Goal: Task Accomplishment & Management: Use online tool/utility

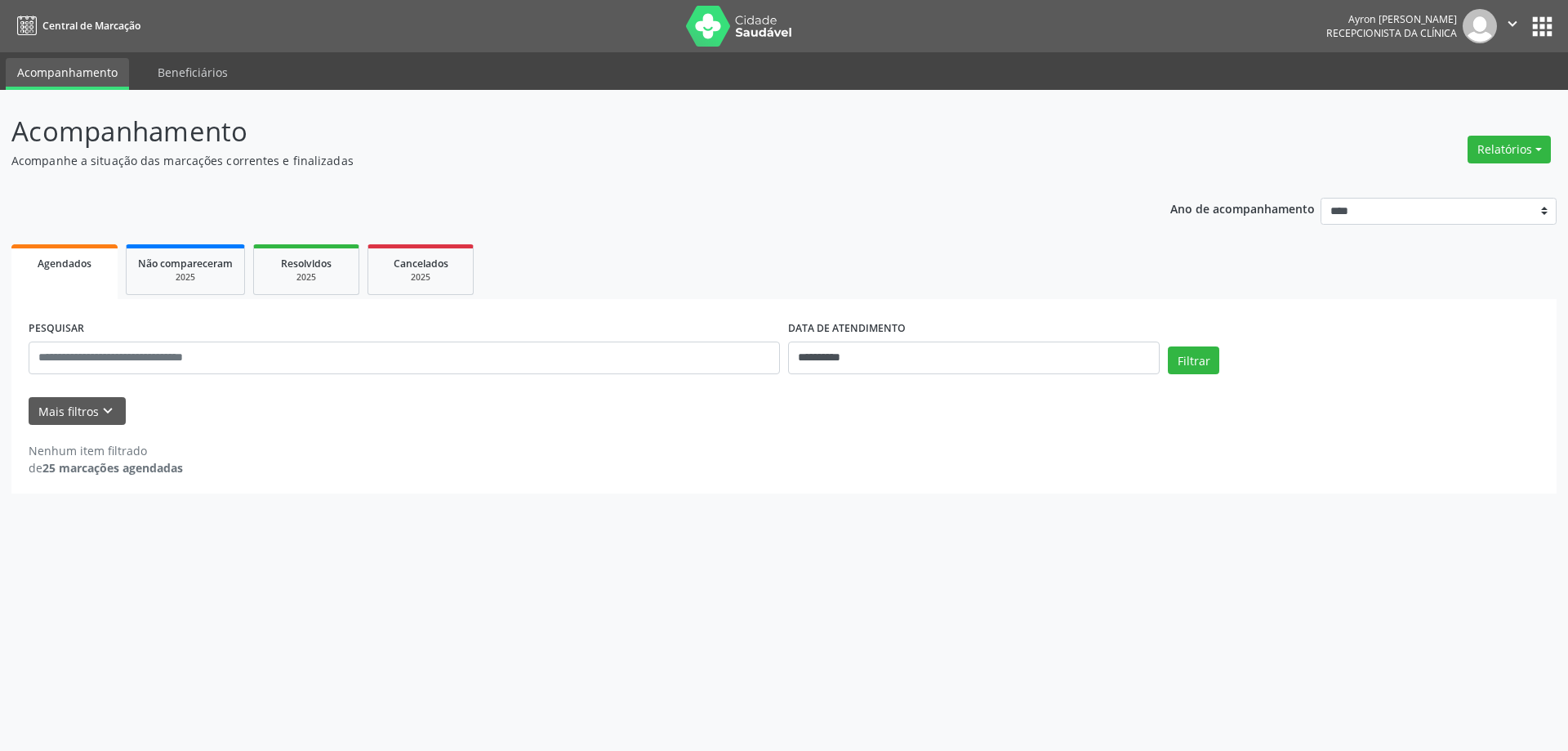
click at [66, 258] on span "Agendados" at bounding box center [65, 263] width 54 height 13
click at [75, 412] on button "Mais filtros keyboard_arrow_down" at bounding box center [77, 411] width 97 height 29
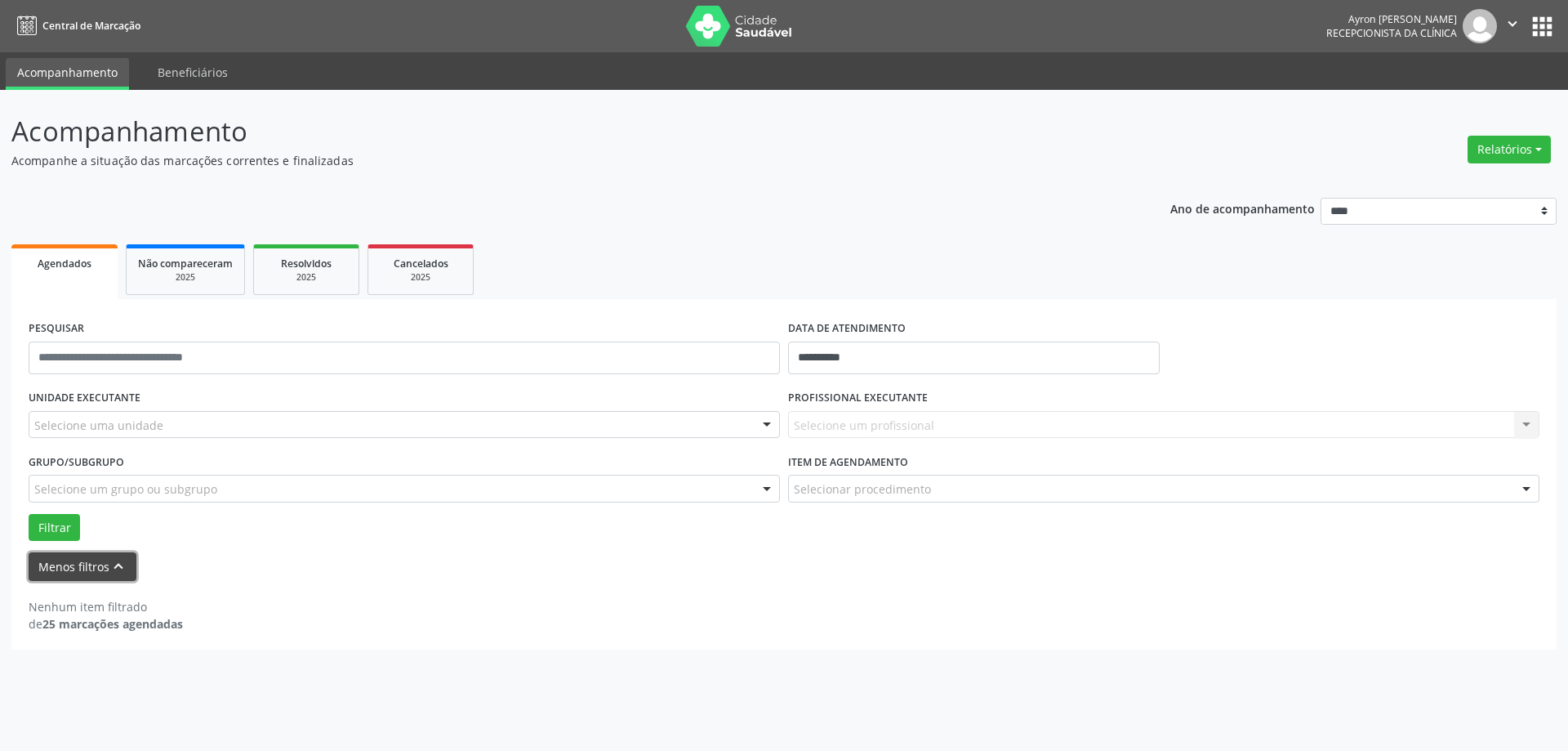
click at [66, 554] on button "Menos filtros keyboard_arrow_up" at bounding box center [83, 567] width 108 height 29
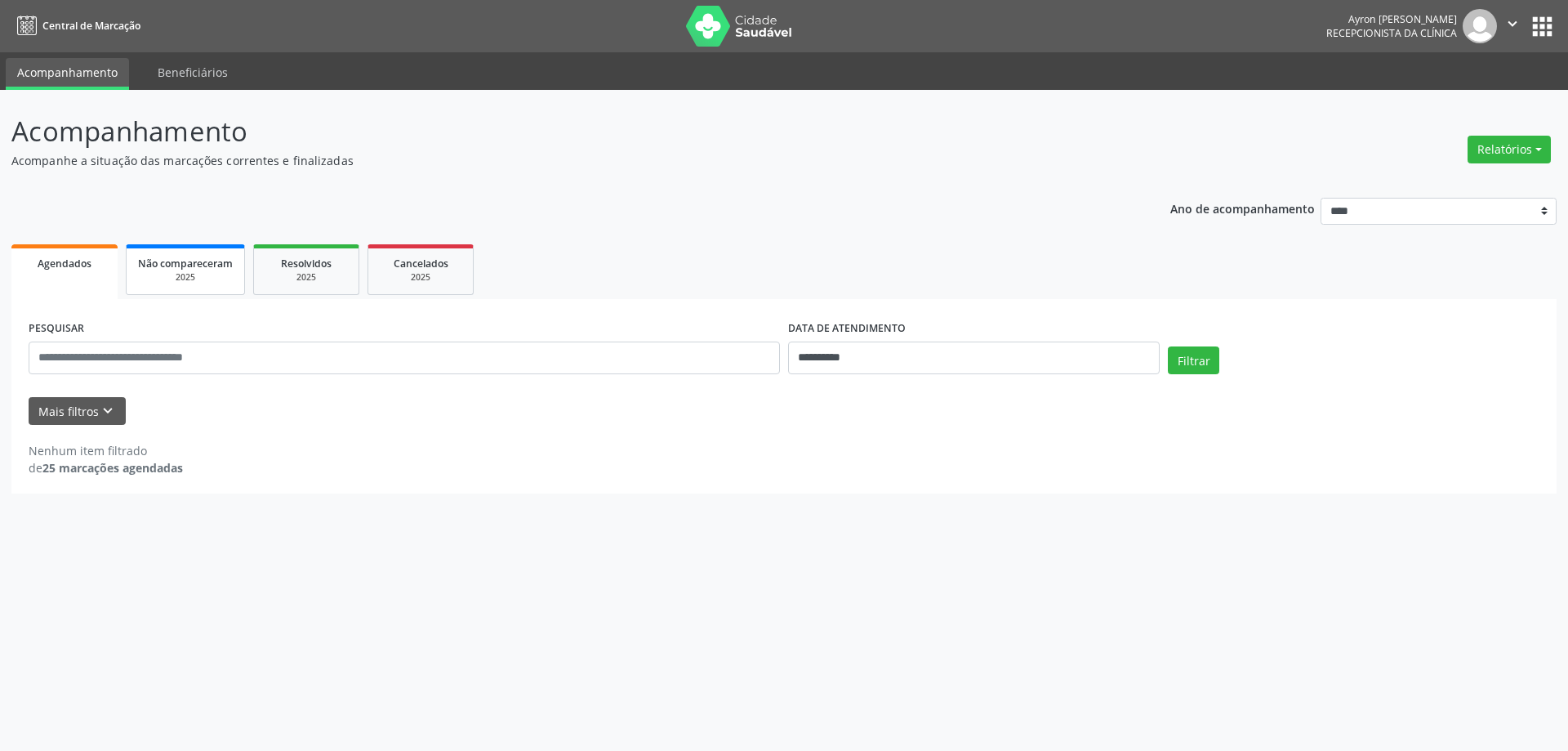
click at [187, 271] on div "2025" at bounding box center [186, 278] width 95 height 13
click at [293, 269] on span "Resolvidos" at bounding box center [304, 263] width 50 height 13
click at [393, 274] on div "2025" at bounding box center [420, 278] width 82 height 13
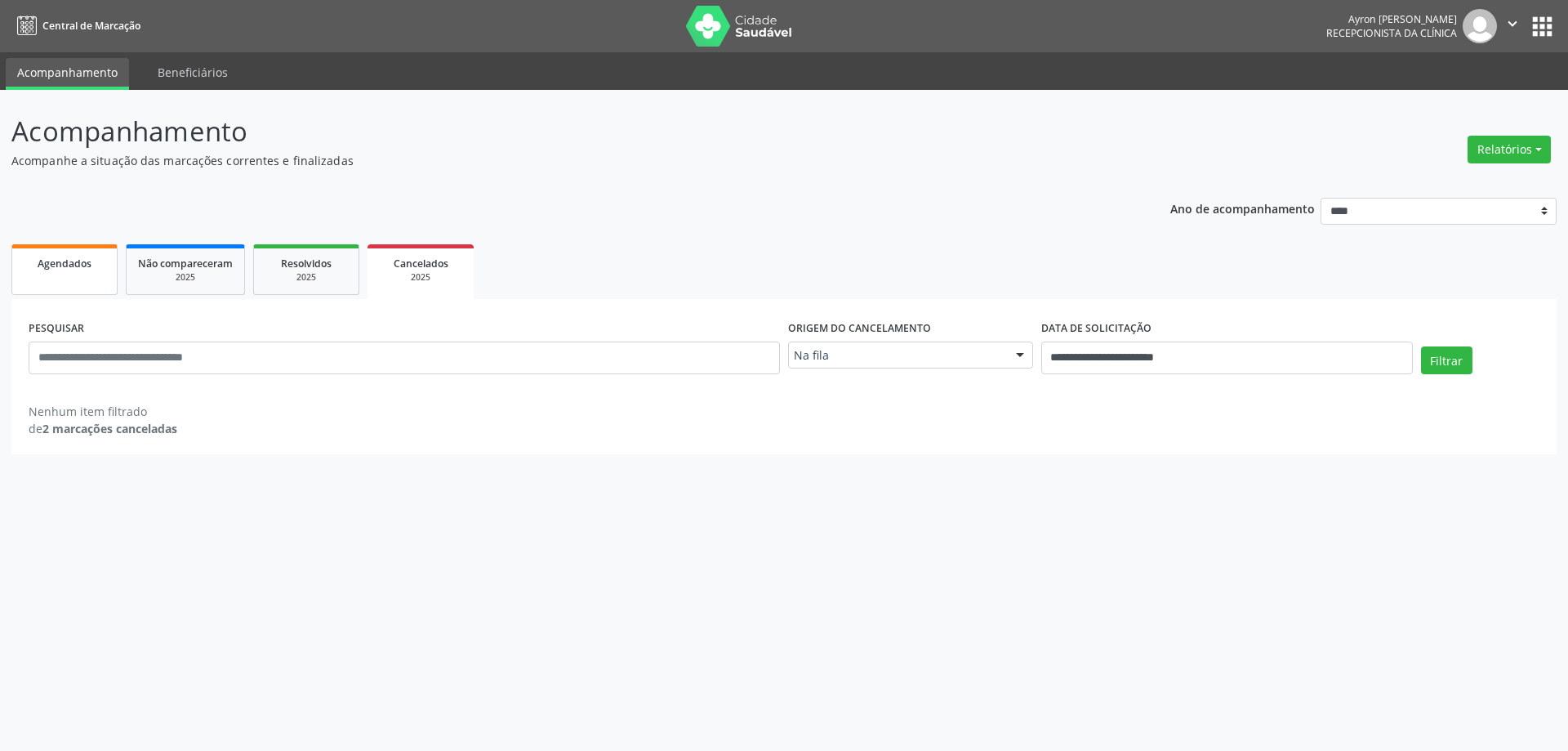
click at [68, 254] on div "Agendados" at bounding box center [64, 262] width 82 height 17
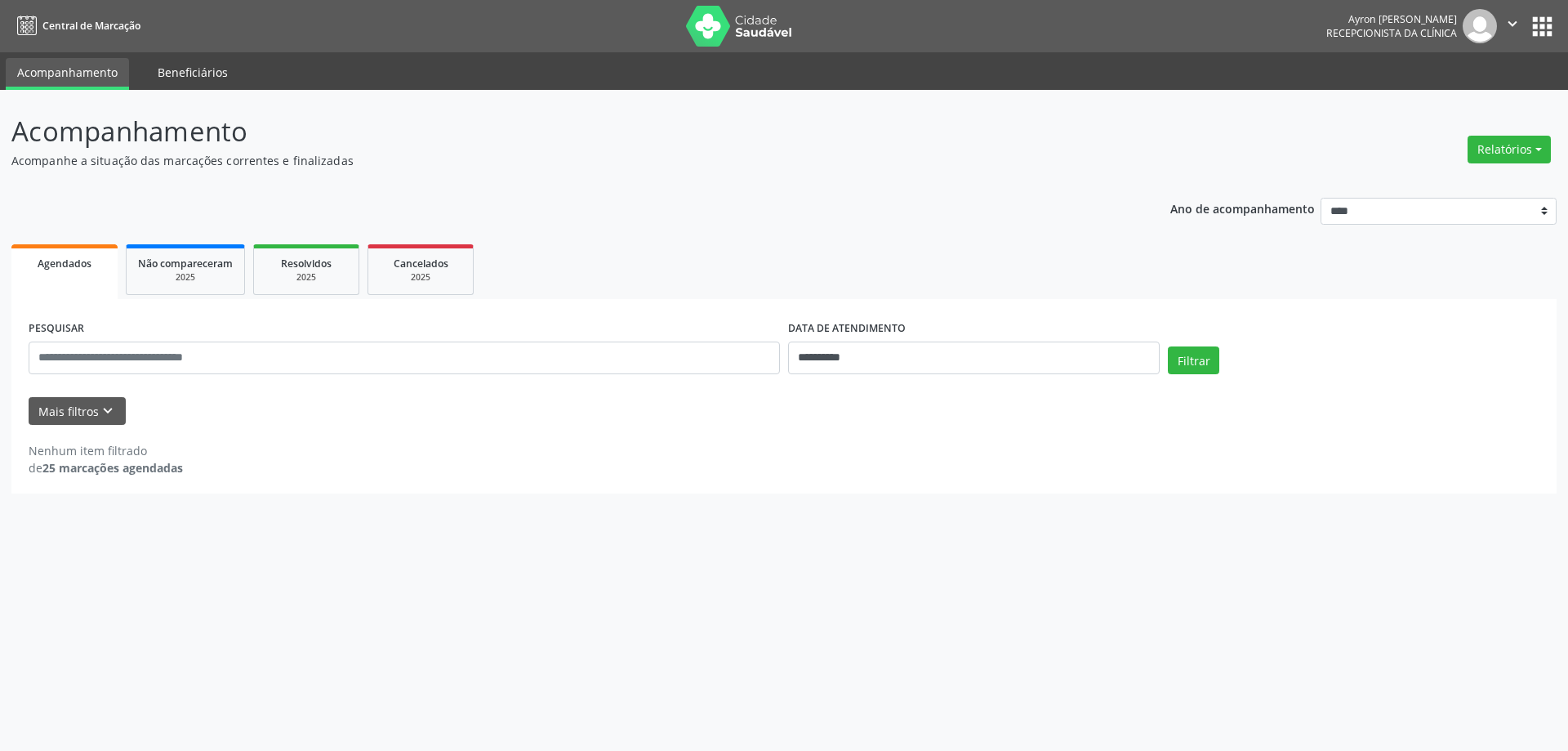
click at [190, 80] on link "Beneficiários" at bounding box center [193, 73] width 93 height 29
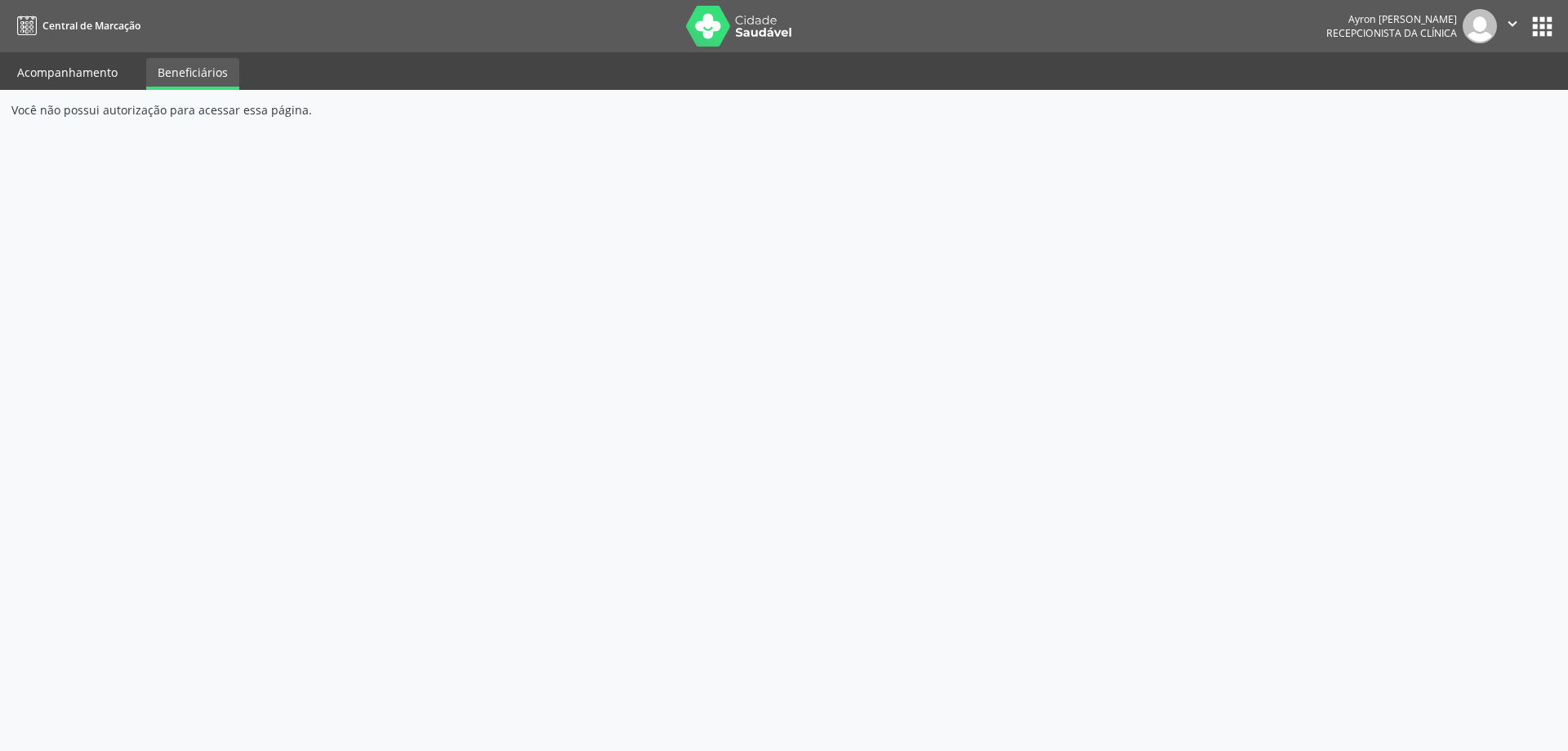
click at [84, 69] on link "Acompanhamento" at bounding box center [66, 73] width 123 height 29
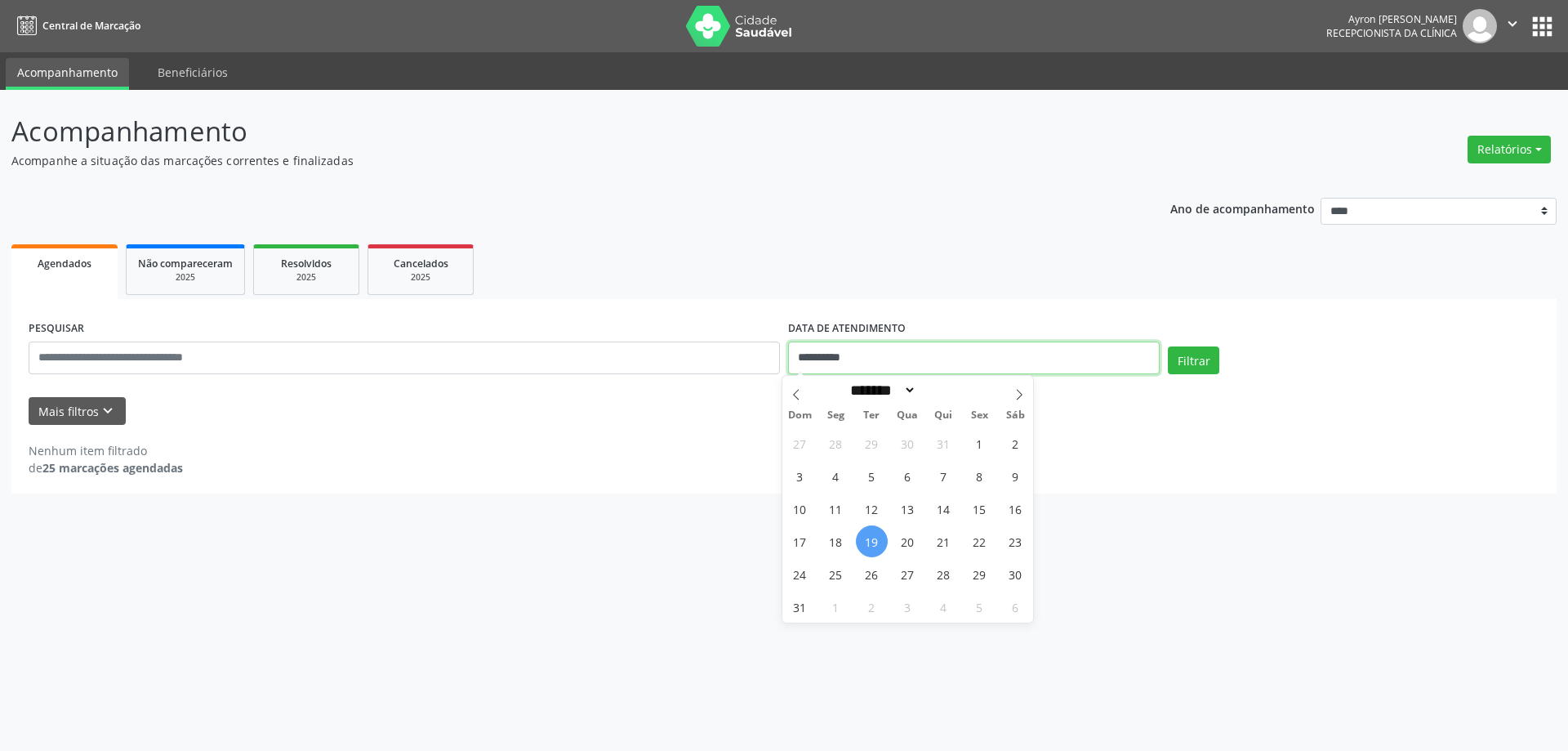
click at [828, 355] on input "**********" at bounding box center [974, 358] width 372 height 32
click at [1016, 393] on icon at bounding box center [1019, 394] width 12 height 12
select select "*"
click at [940, 439] on span "4" at bounding box center [943, 443] width 31 height 31
type input "**********"
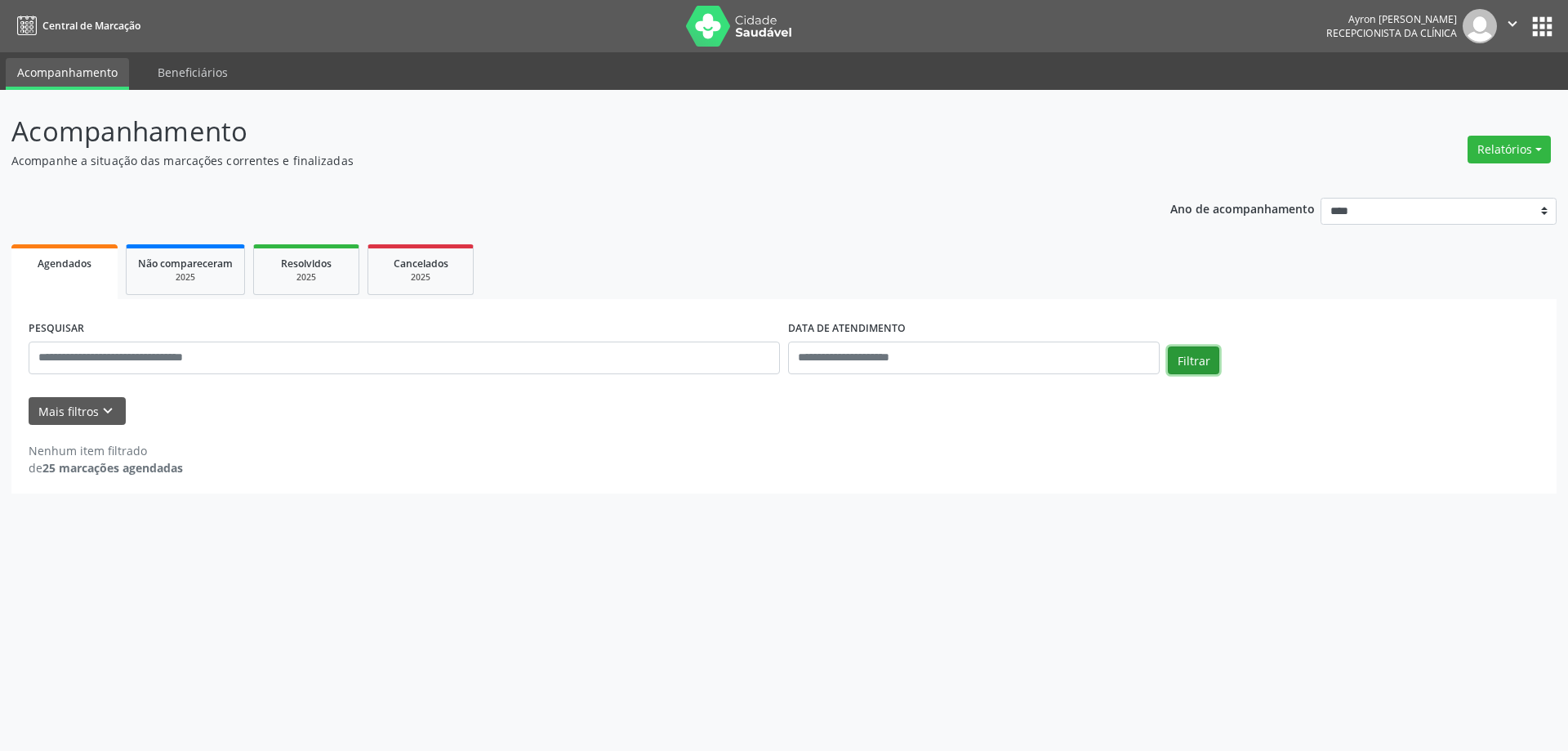
click at [1183, 356] on button "Filtrar" at bounding box center [1194, 360] width 51 height 28
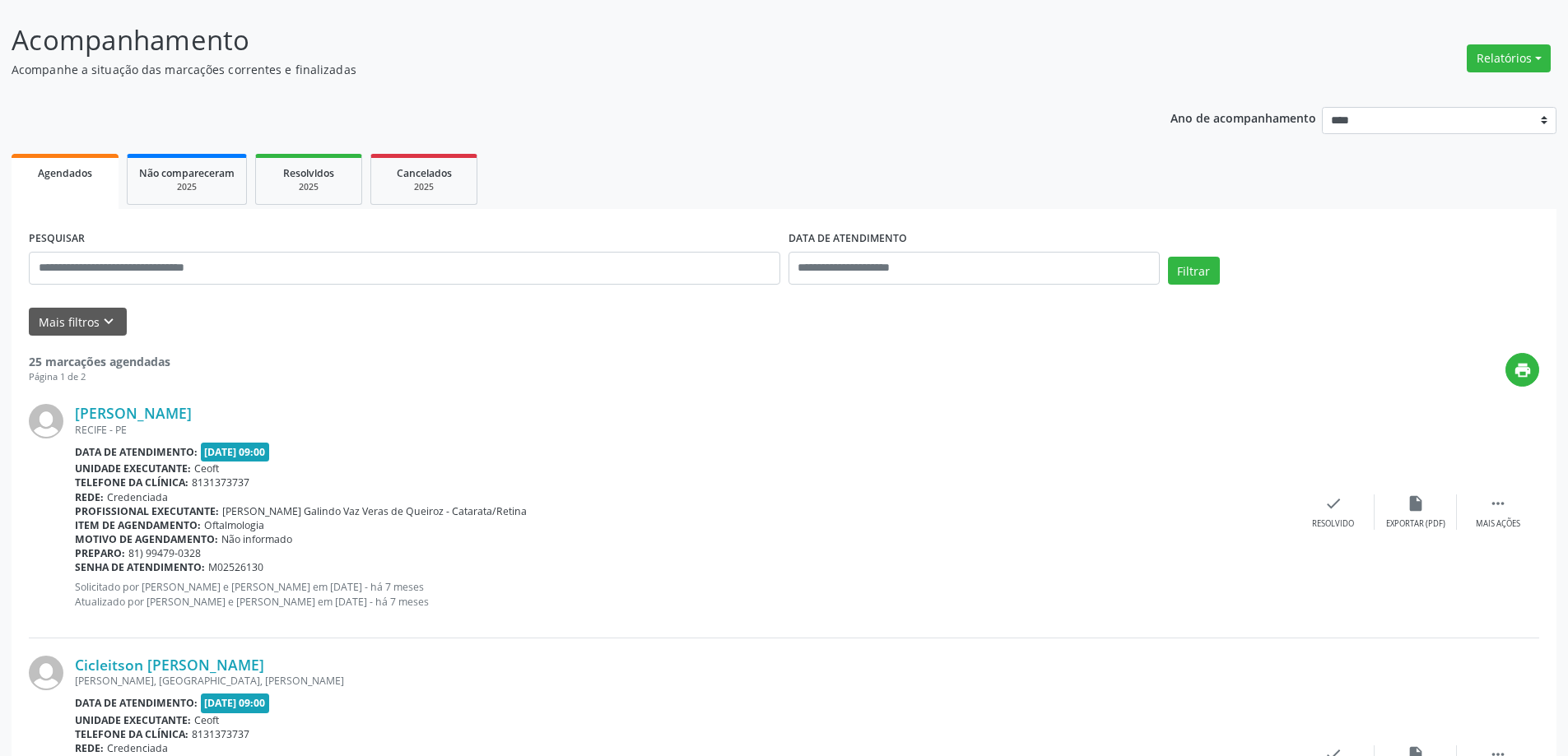
scroll to position [82, 0]
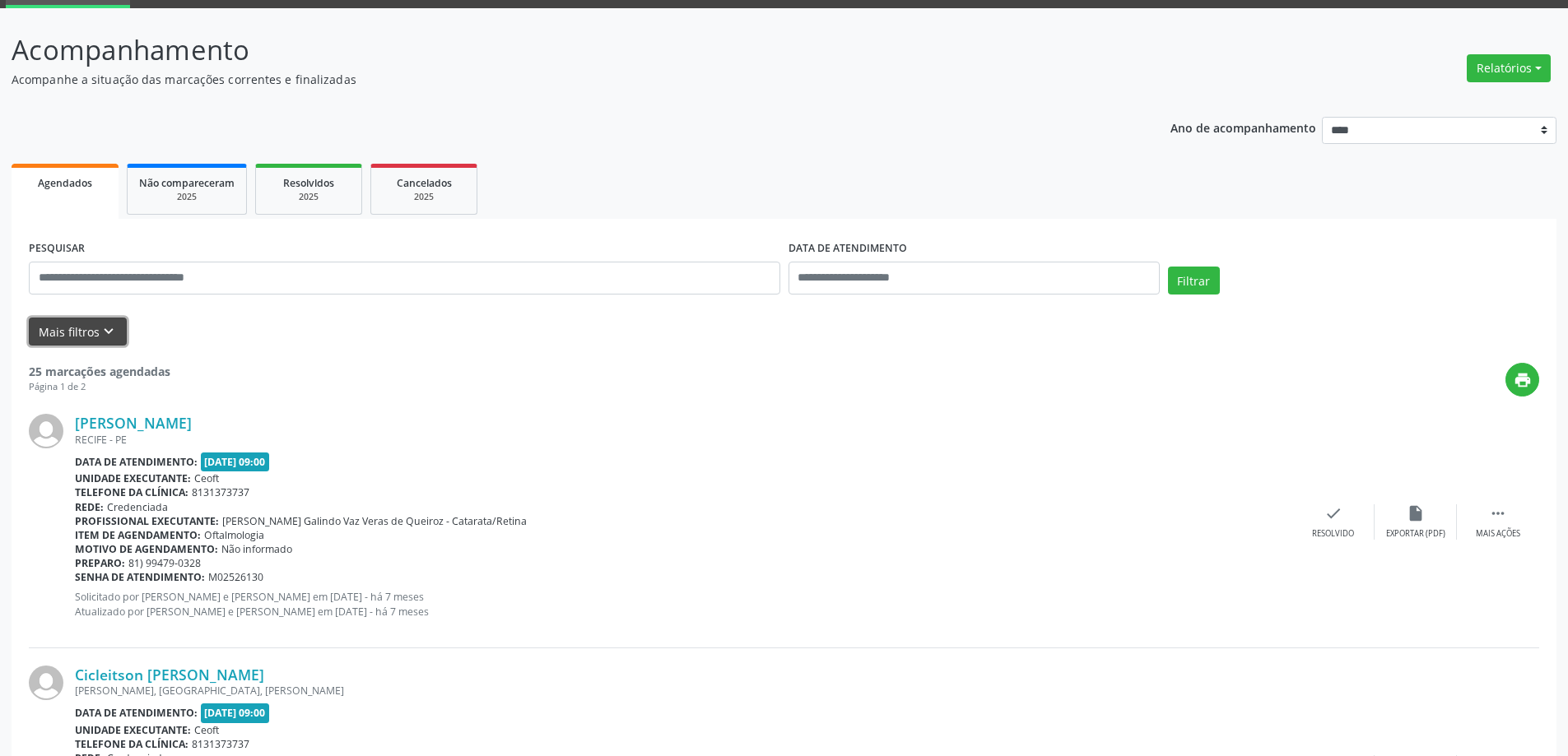
click at [107, 326] on icon "keyboard_arrow_down" at bounding box center [109, 332] width 18 height 18
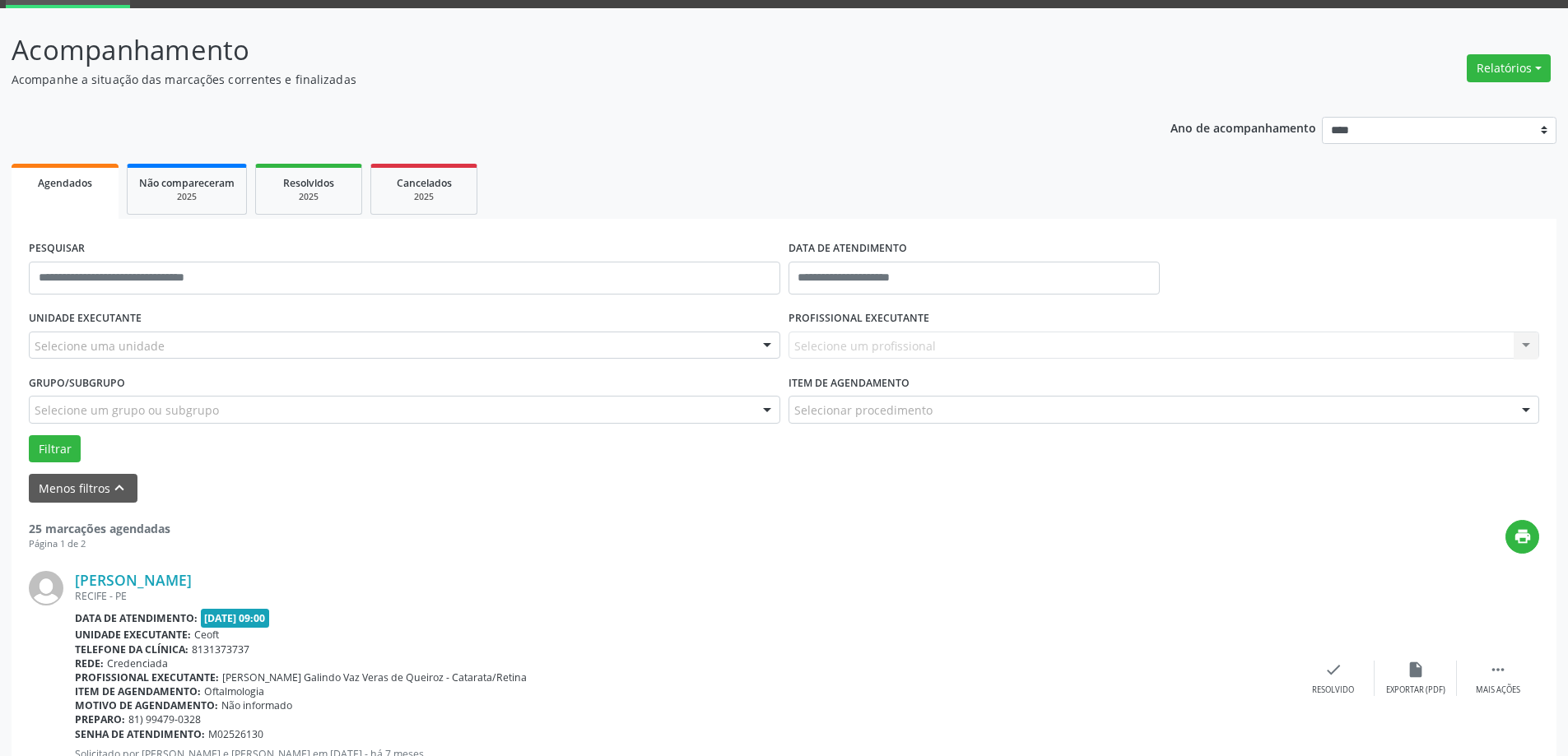
click at [851, 347] on div "Selecione um profissional Nenhum resultado encontrado para: " " Não há nenhuma …" at bounding box center [1164, 345] width 751 height 28
click at [1530, 348] on div "Selecione um profissional Nenhum resultado encontrado para: " " Não há nenhuma …" at bounding box center [1164, 345] width 751 height 28
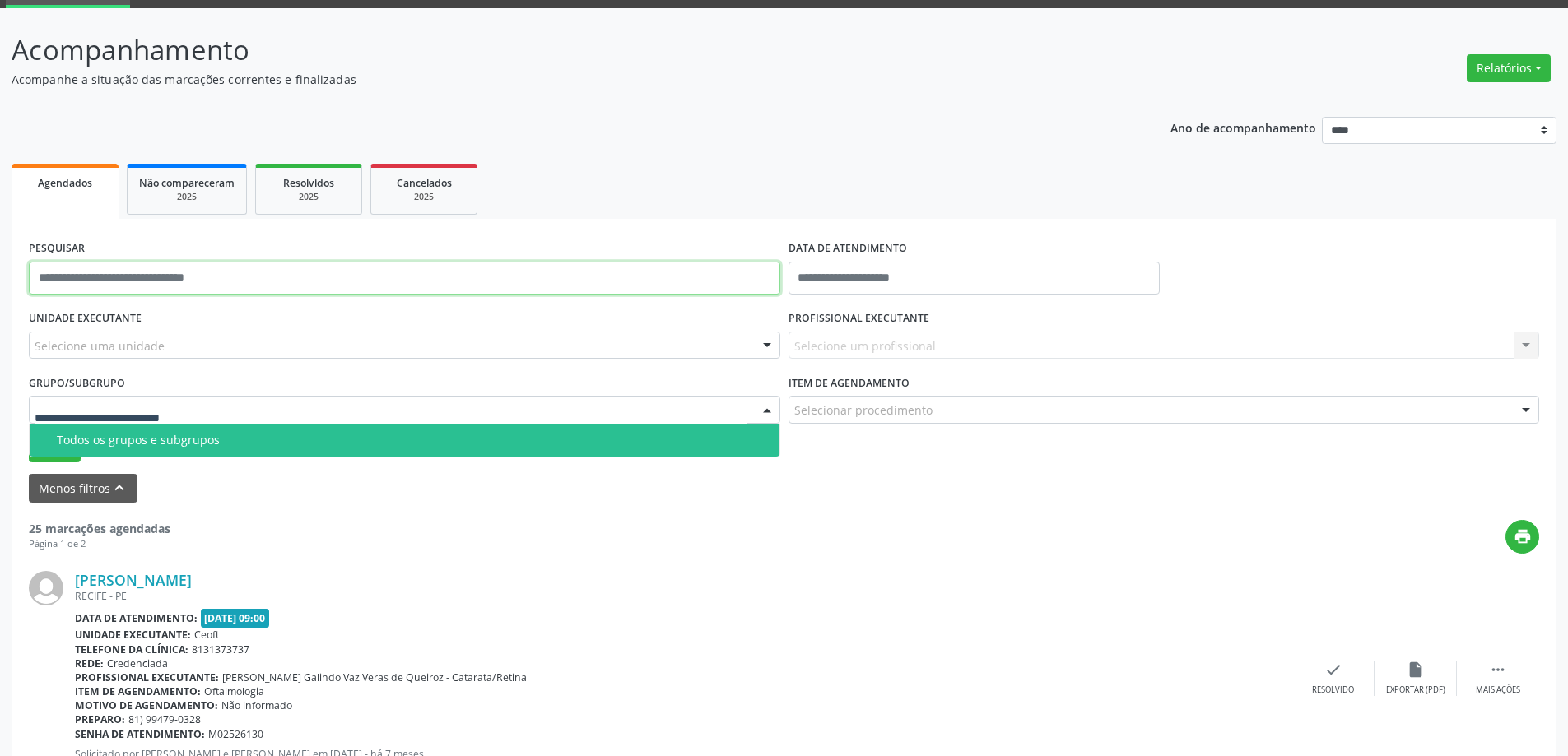
click at [143, 282] on input "text" at bounding box center [404, 278] width 751 height 33
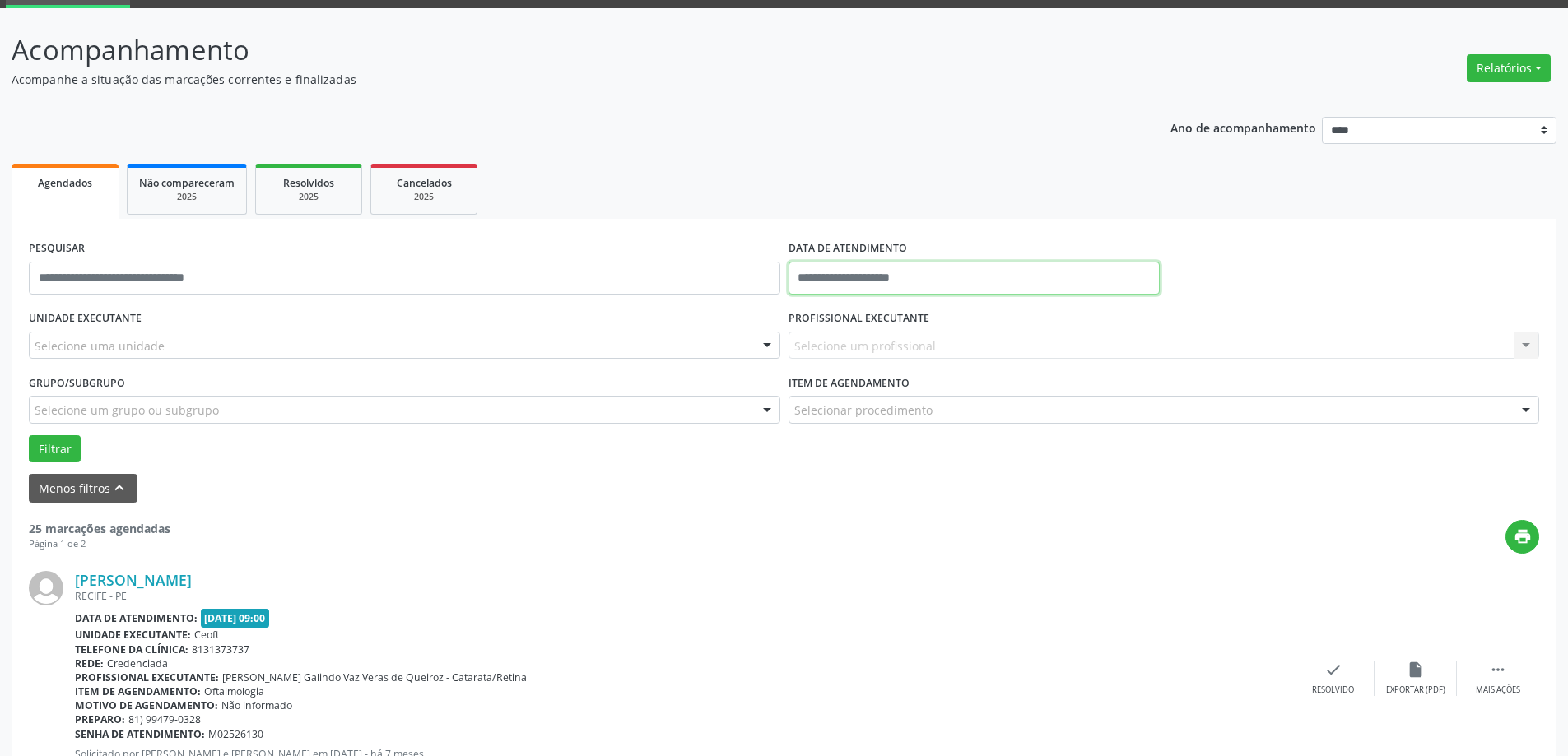
click at [879, 275] on input "text" at bounding box center [974, 278] width 371 height 33
click at [948, 363] on span "4" at bounding box center [950, 364] width 32 height 32
type input "**********"
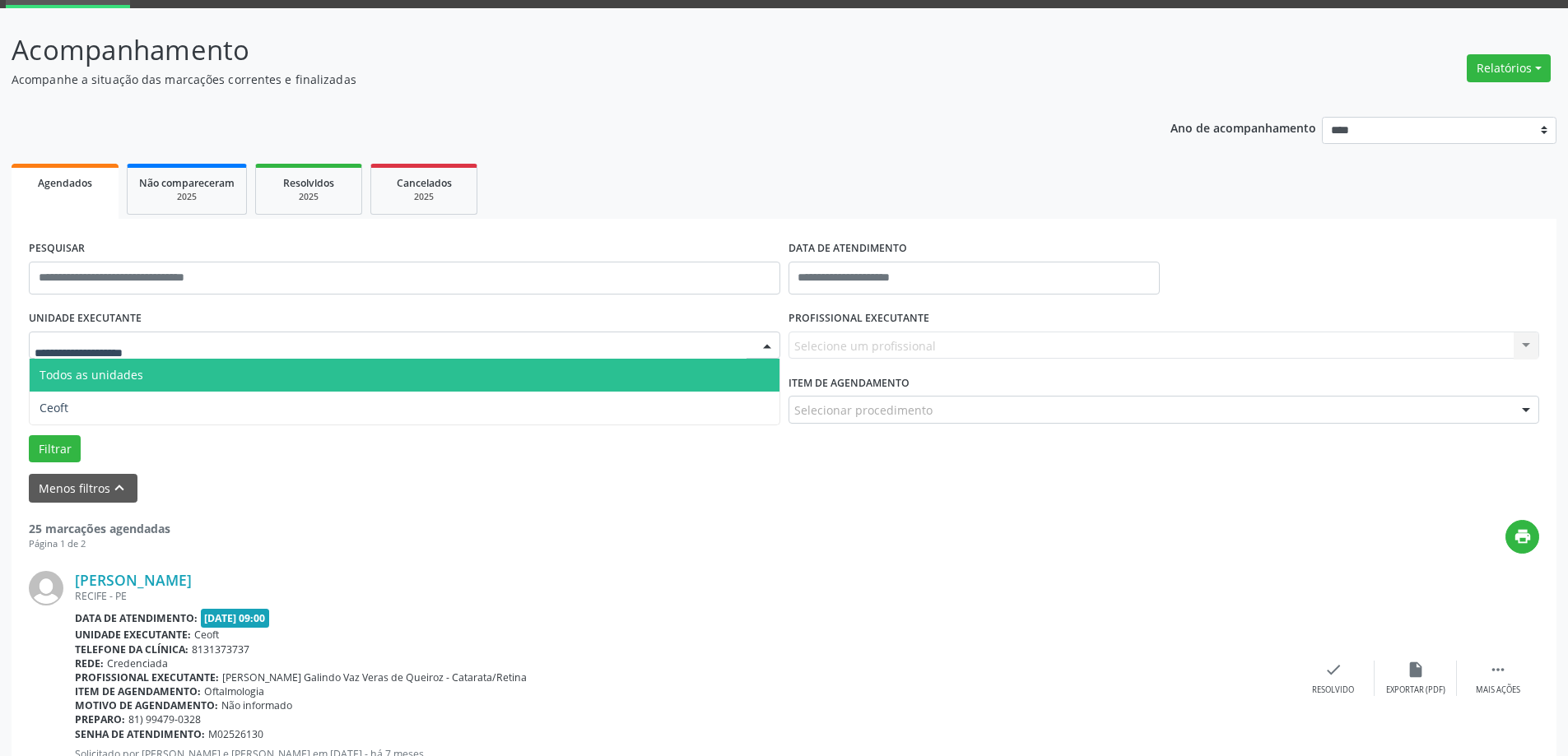
click at [90, 370] on span "Todos as unidades" at bounding box center [91, 374] width 104 height 15
type input "*****"
click at [166, 372] on span "Ceoft" at bounding box center [404, 375] width 750 height 33
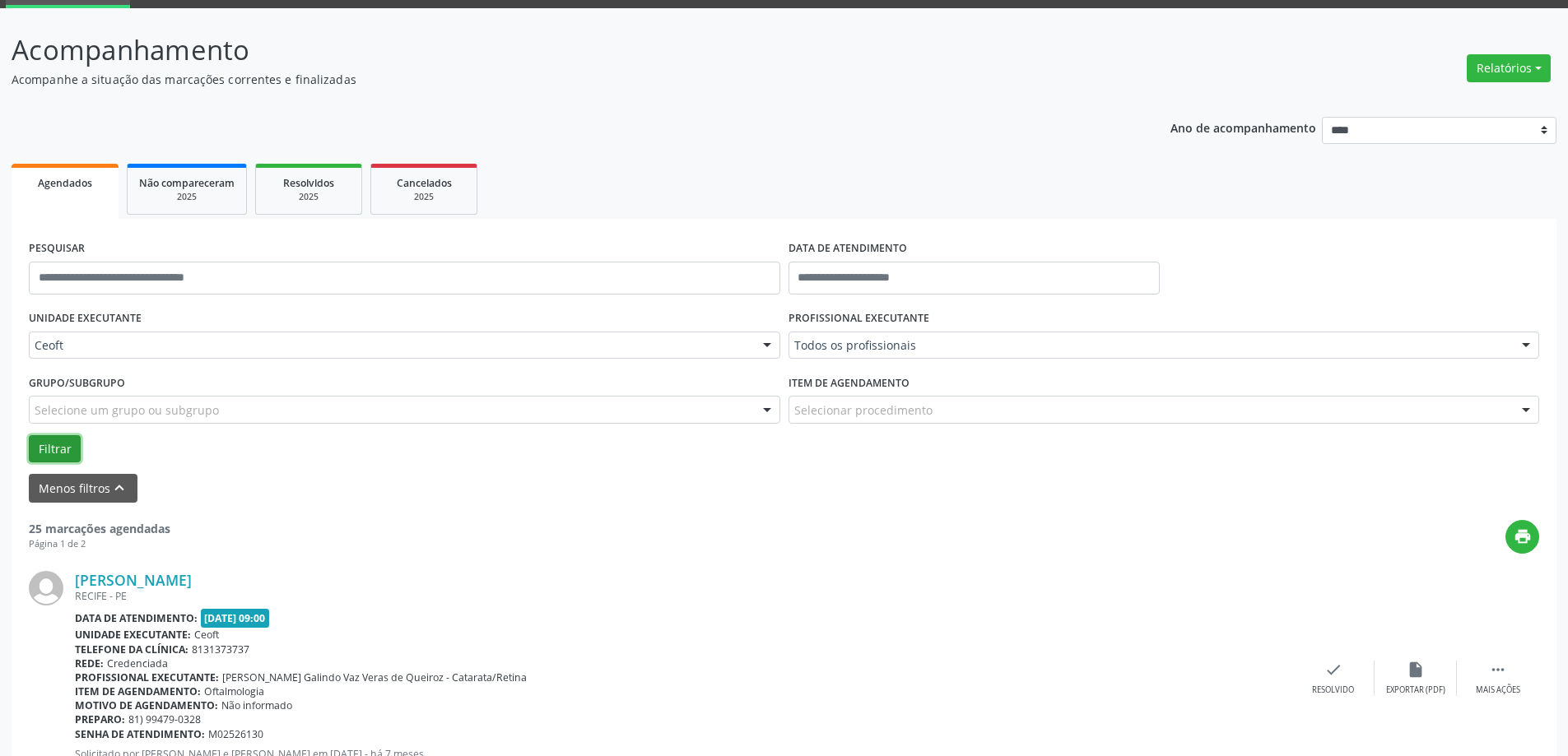
click at [54, 448] on button "Filtrar" at bounding box center [54, 449] width 52 height 28
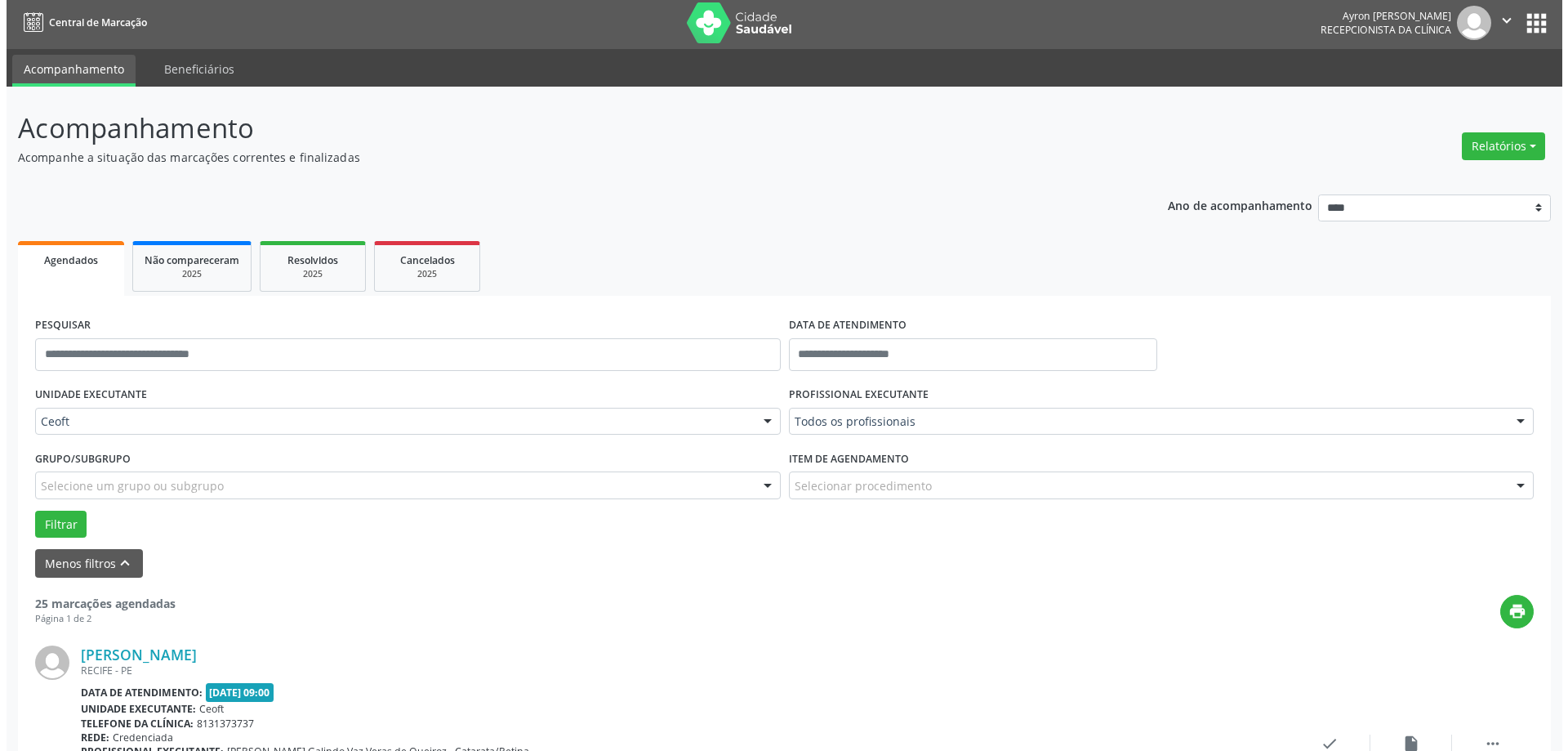
scroll to position [0, 0]
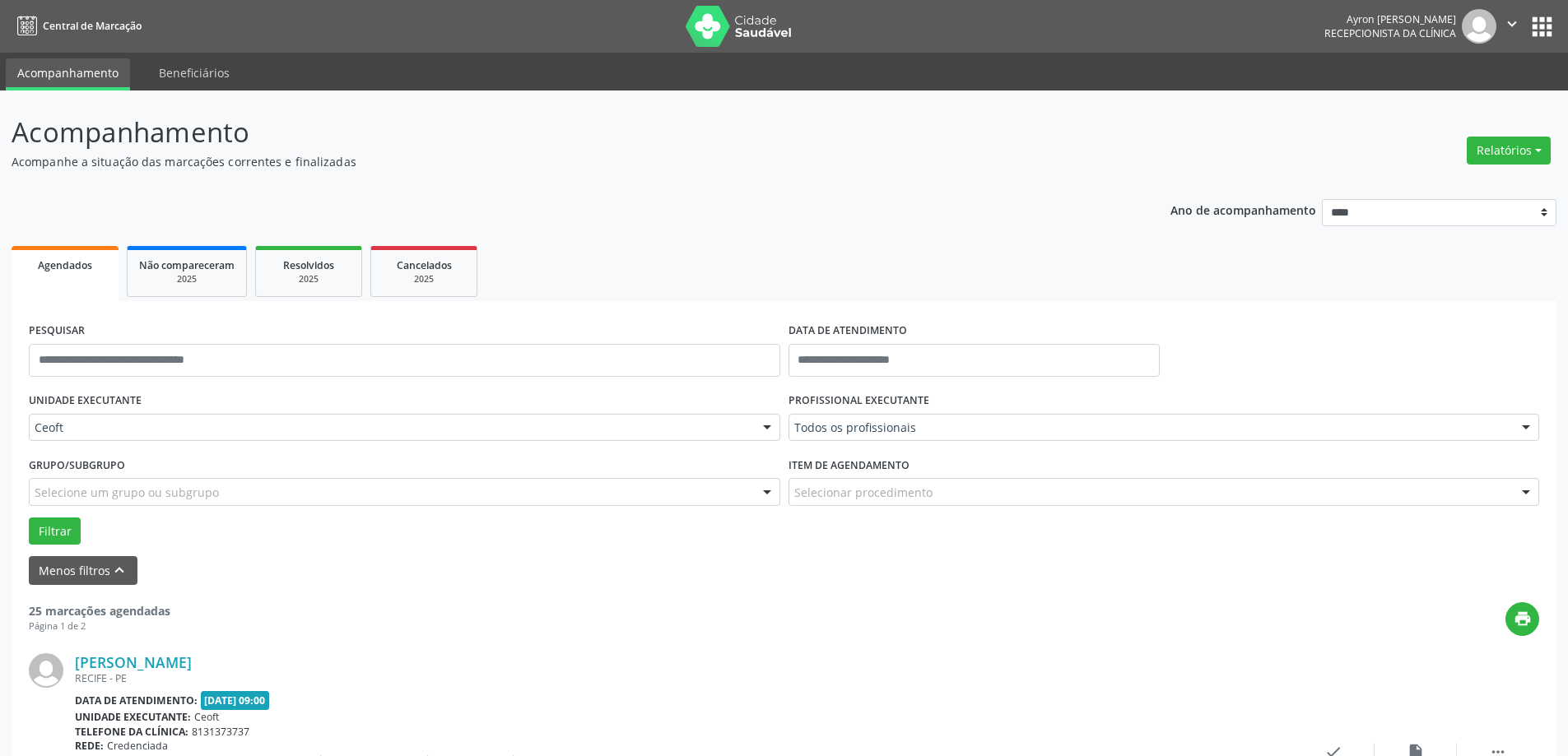
click at [805, 437] on div "Todos os profissionais" at bounding box center [1164, 427] width 751 height 28
click at [834, 536] on div "Filtrar" at bounding box center [784, 531] width 1518 height 28
click at [158, 268] on span "Não compareceram" at bounding box center [187, 265] width 96 height 14
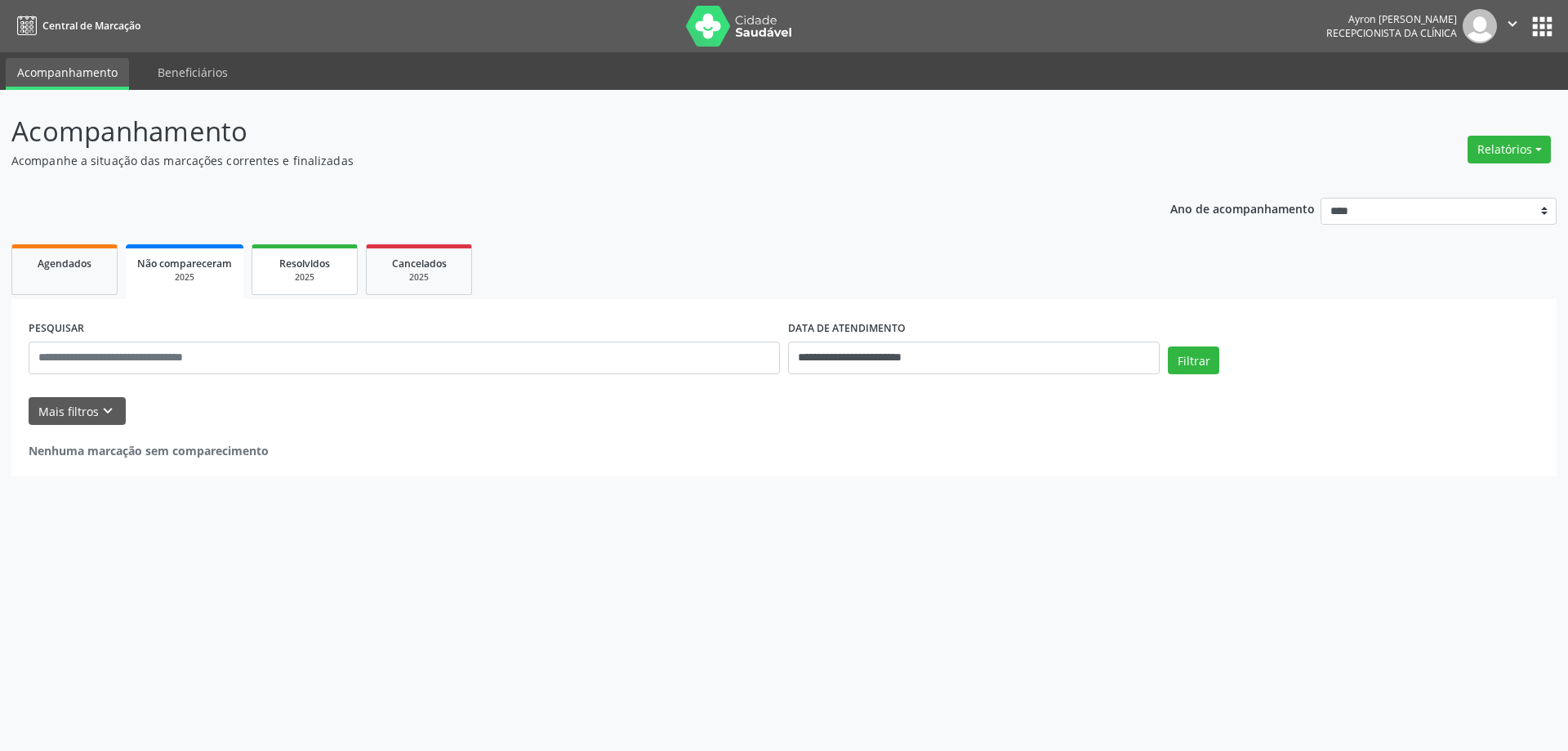
click at [277, 261] on div "Resolvidos" at bounding box center [304, 262] width 82 height 17
click at [418, 269] on span "Cancelados" at bounding box center [420, 263] width 55 height 13
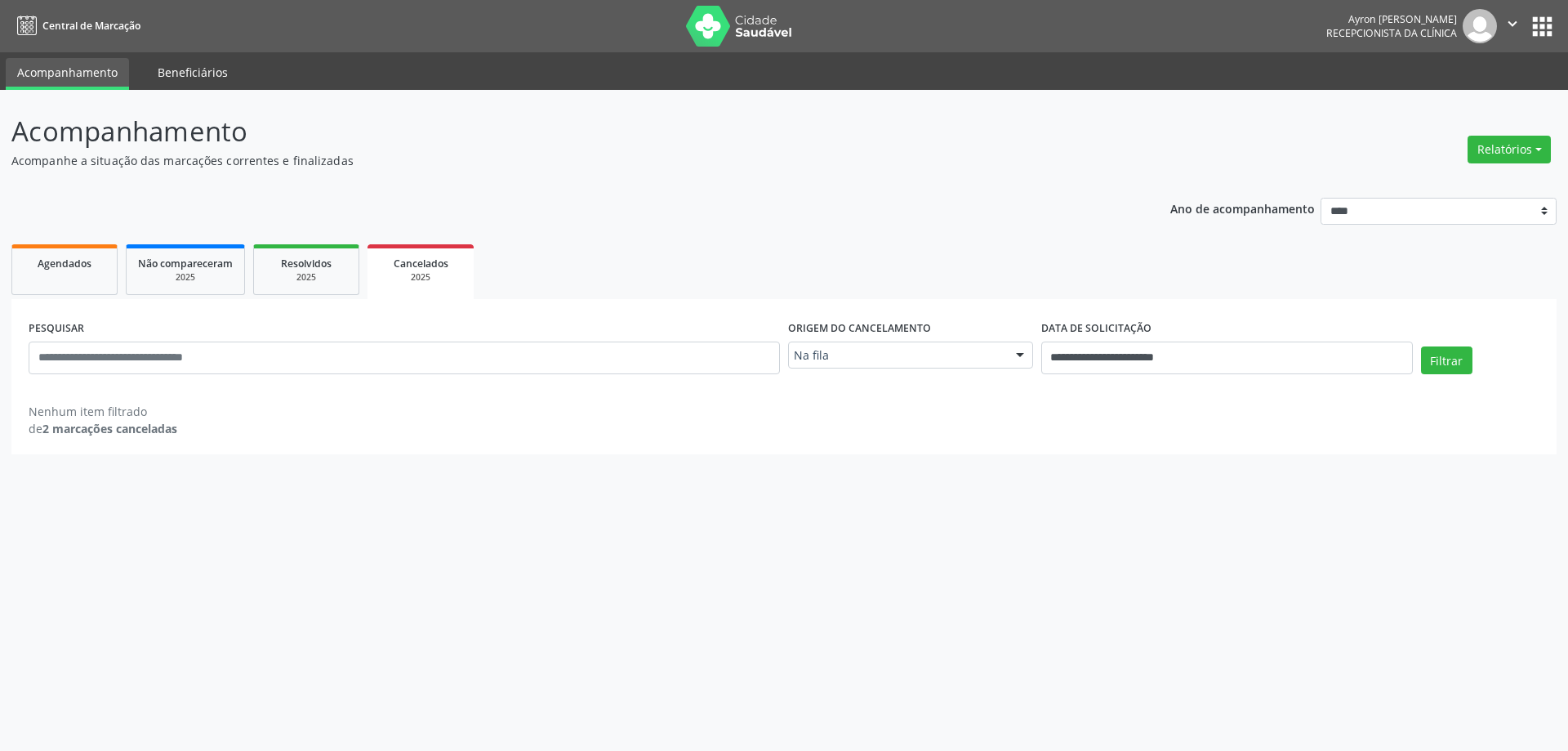
click at [182, 66] on link "Beneficiários" at bounding box center [193, 73] width 93 height 29
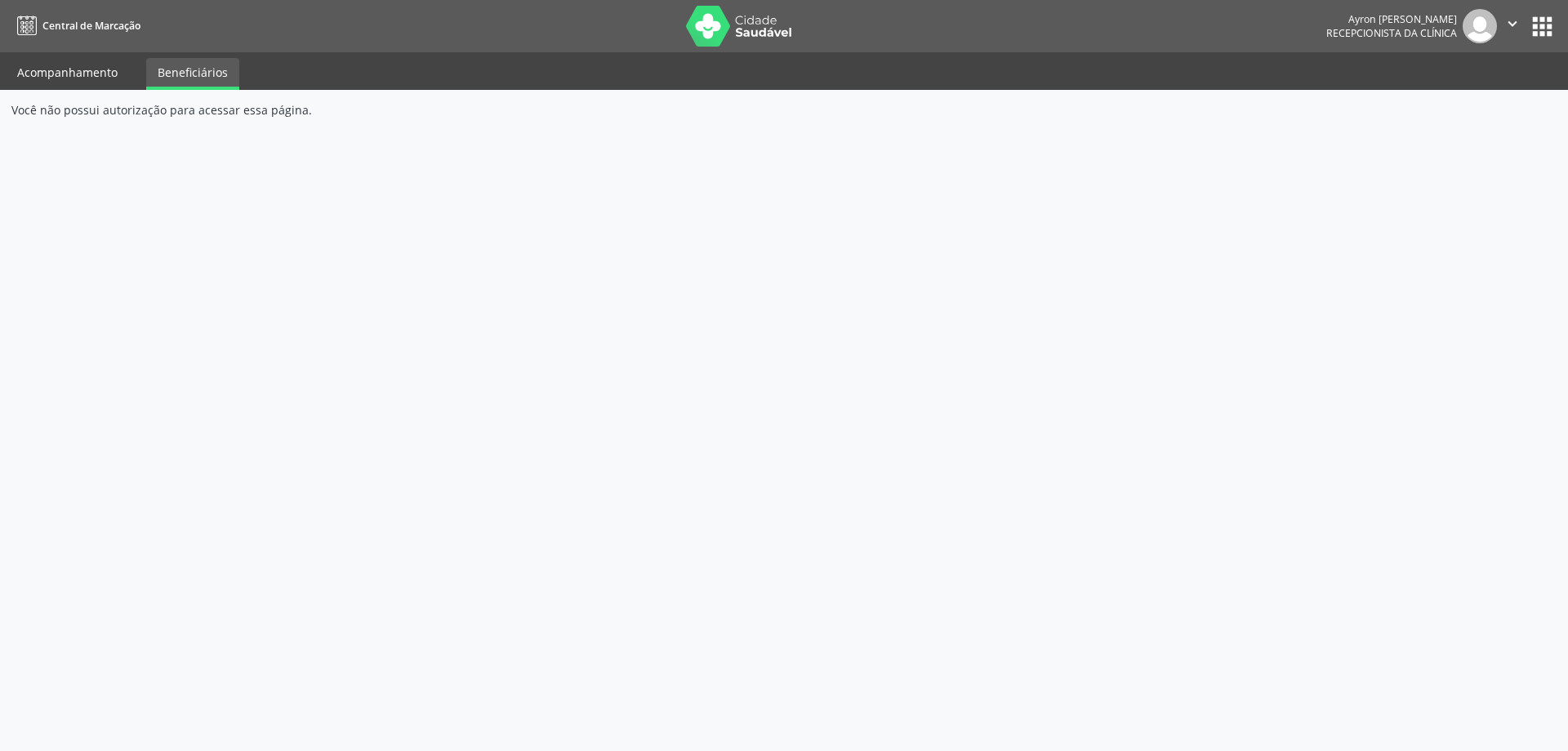
click at [96, 66] on link "Acompanhamento" at bounding box center [66, 73] width 123 height 29
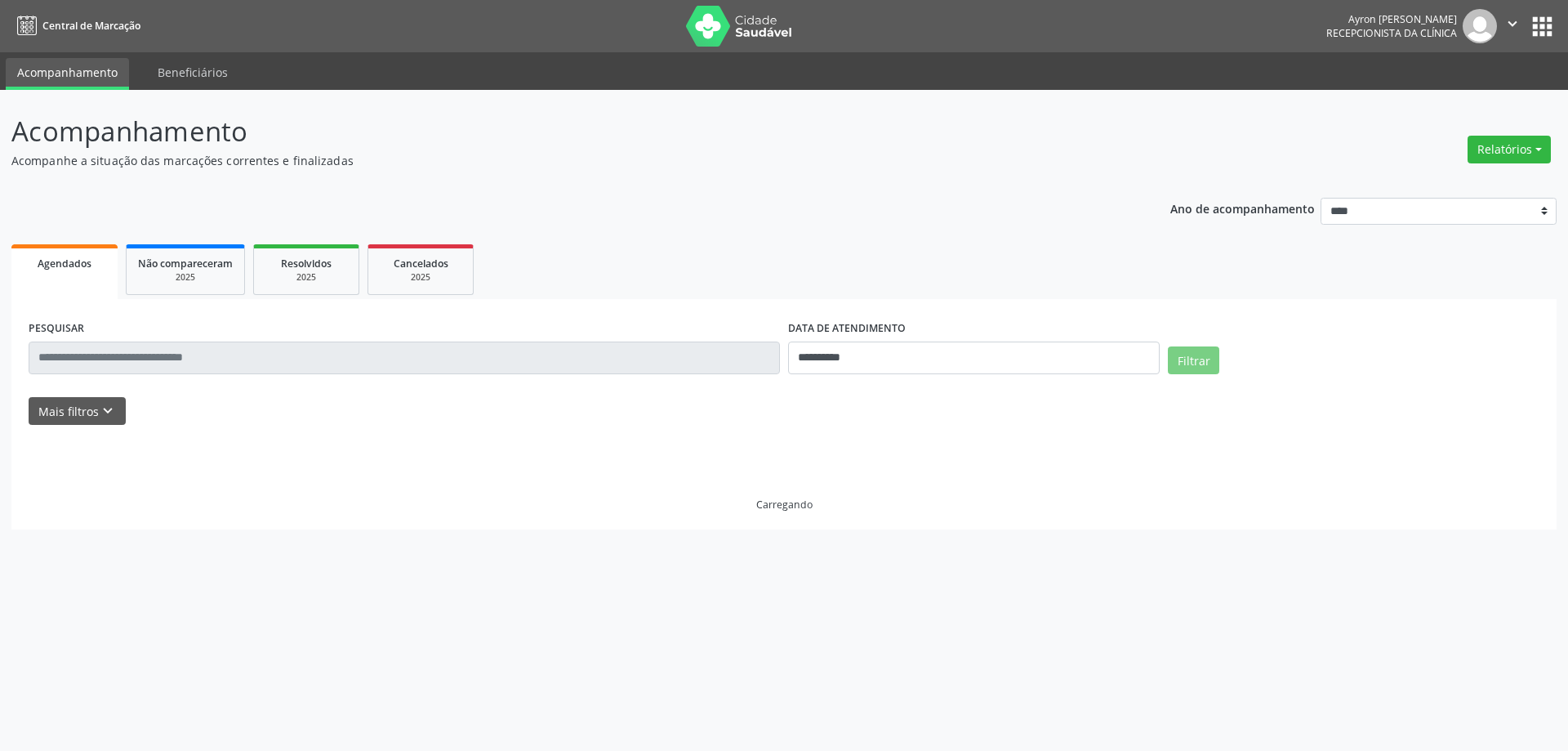
click at [92, 28] on span "Central de Marcação" at bounding box center [91, 25] width 98 height 13
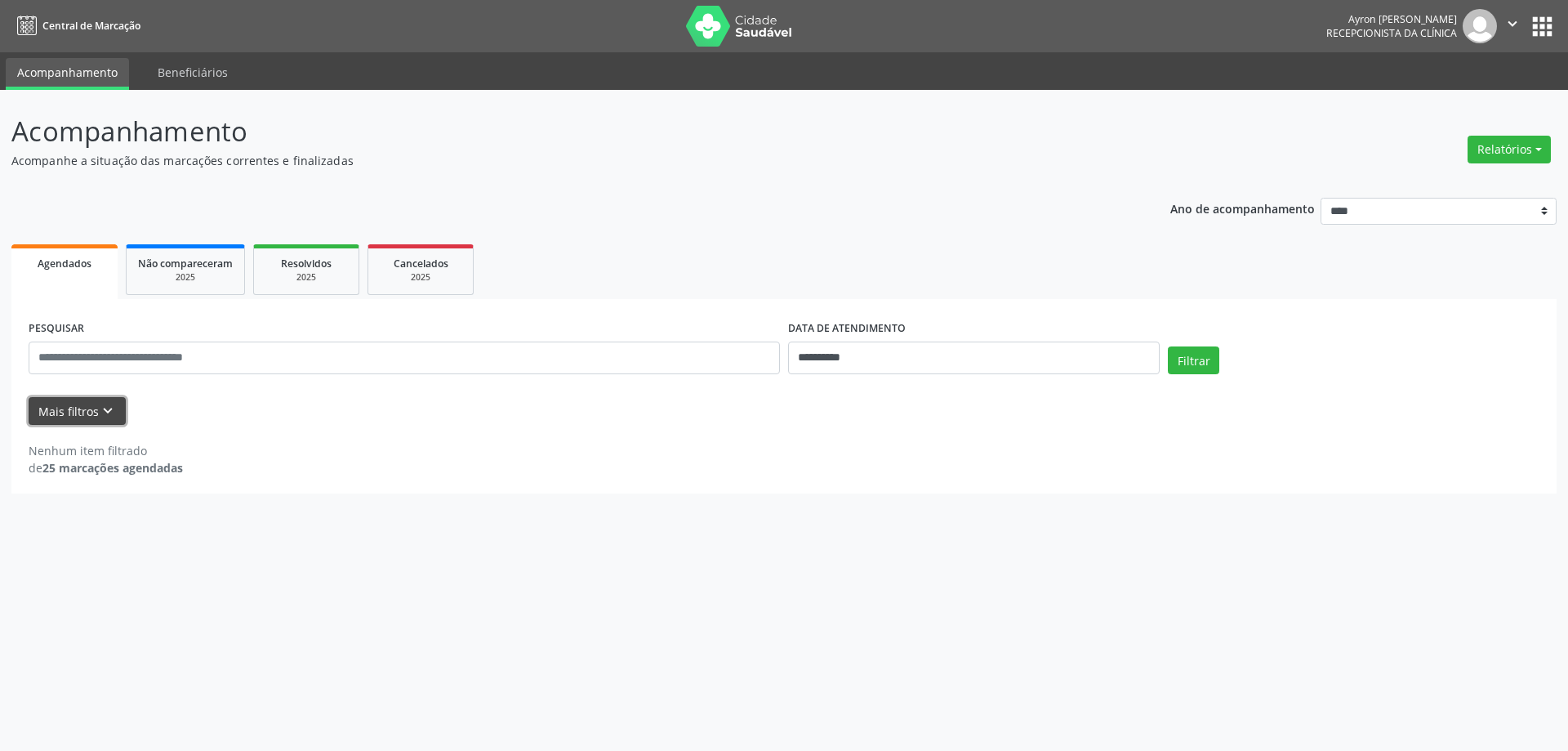
click at [99, 417] on icon "keyboard_arrow_down" at bounding box center [108, 411] width 18 height 18
